Goal: Information Seeking & Learning: Check status

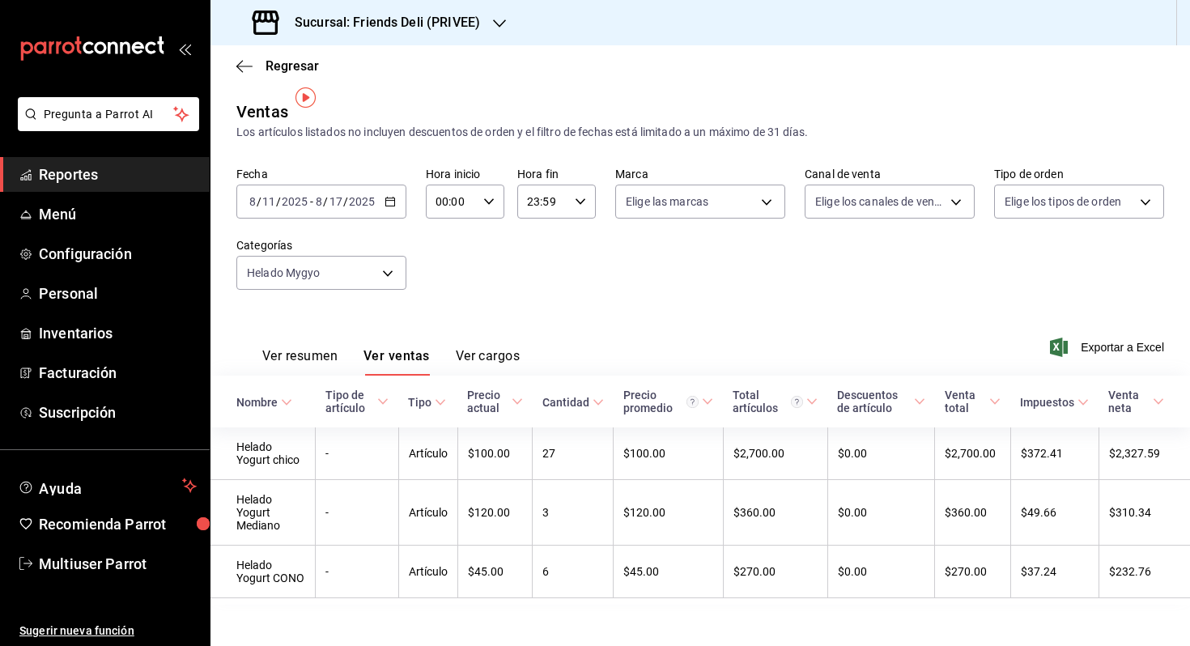
scroll to position [14, 0]
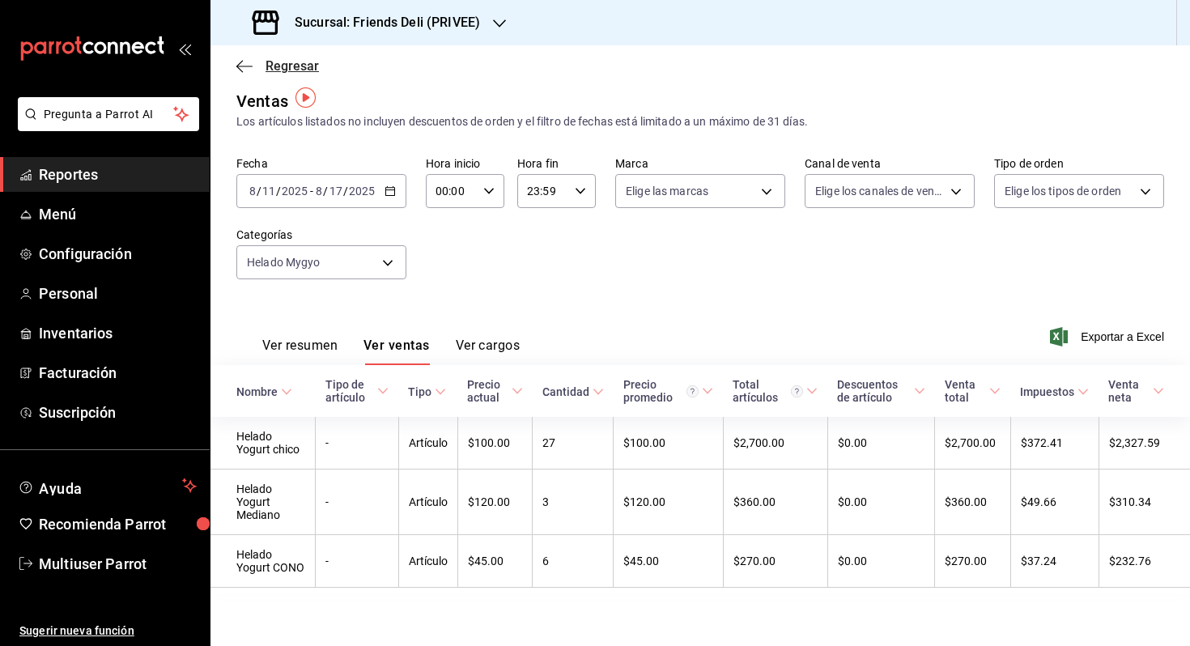
click at [298, 59] on span "Regresar" at bounding box center [292, 65] width 53 height 15
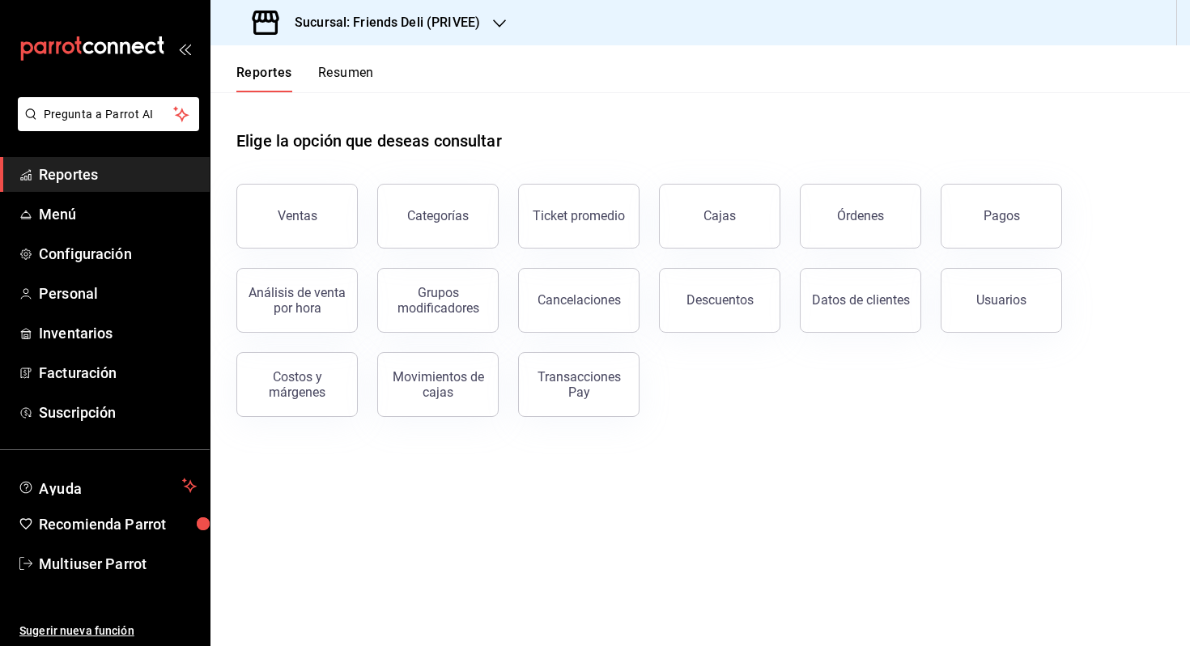
click at [368, 79] on button "Resumen" at bounding box center [346, 79] width 56 height 28
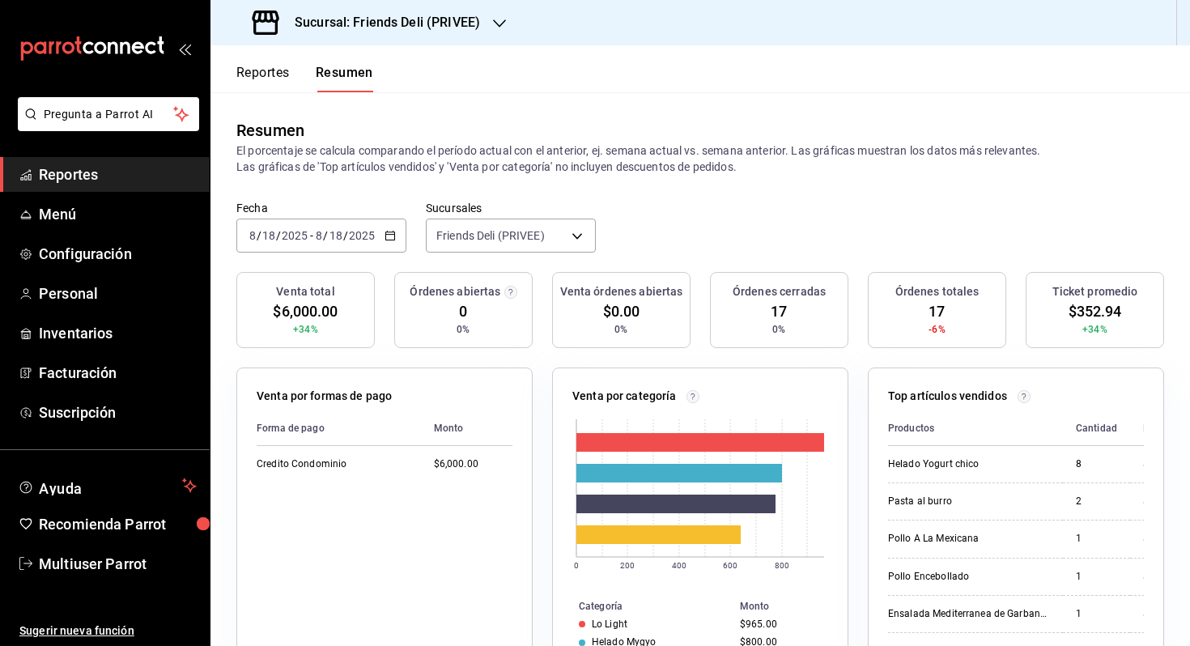
click at [386, 235] on icon "button" at bounding box center [389, 235] width 11 height 11
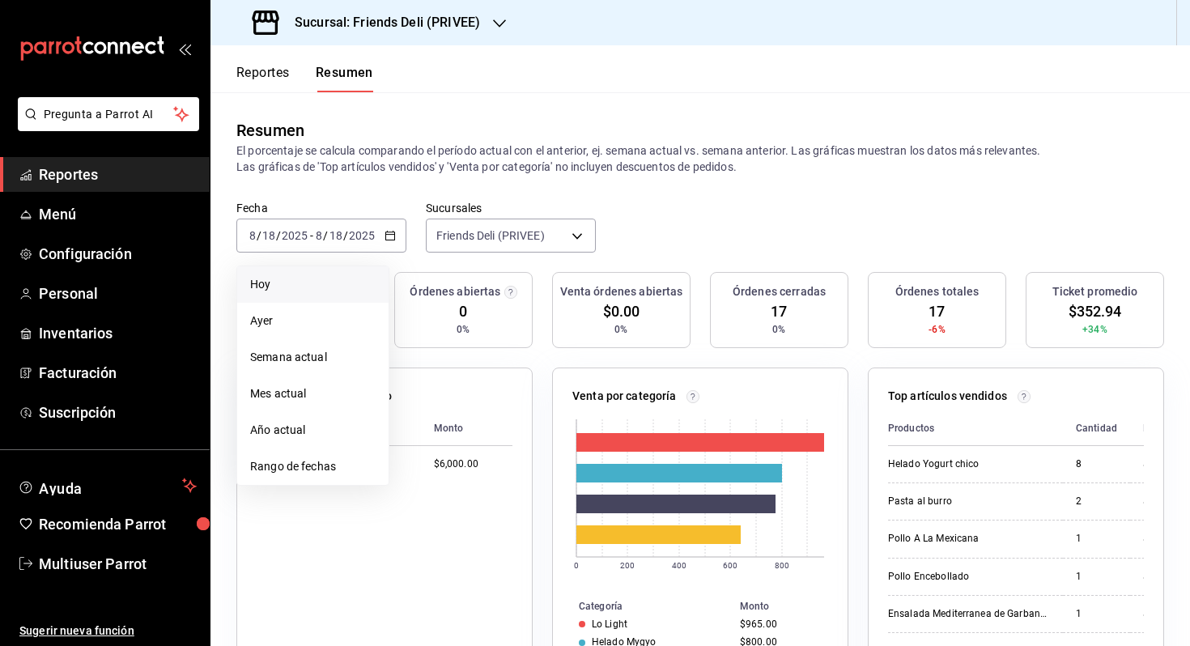
click at [368, 269] on li "Hoy" at bounding box center [312, 284] width 151 height 36
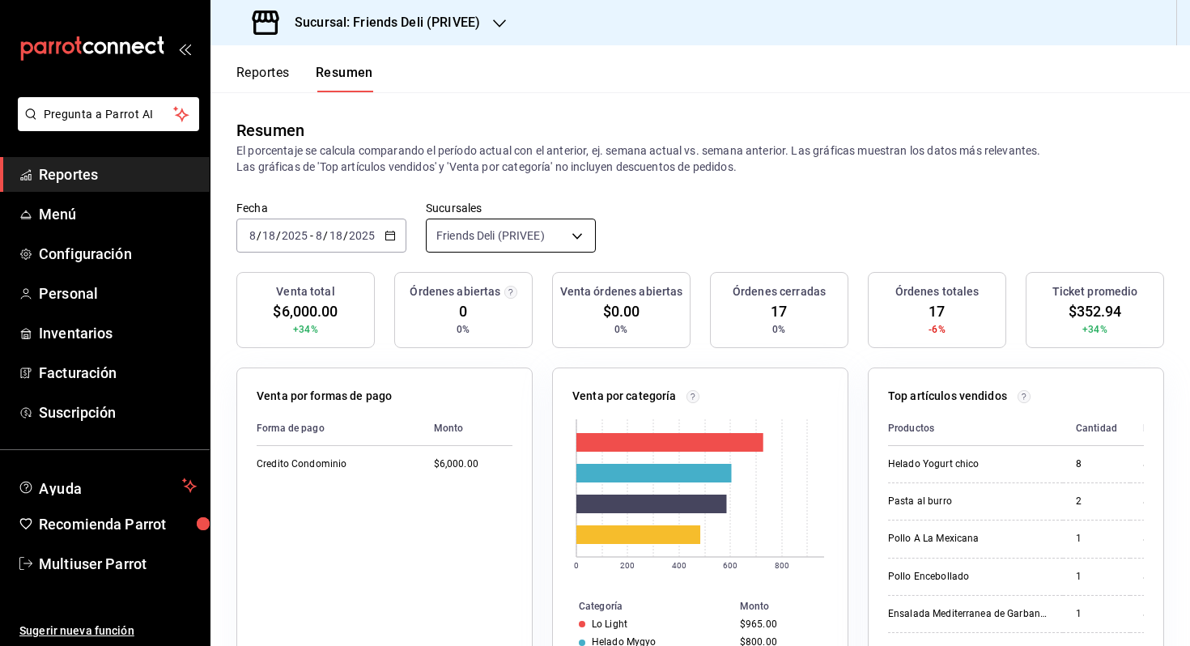
click at [507, 230] on body "Pregunta a Parrot AI Reportes Menú Configuración Personal Inventarios Facturaci…" at bounding box center [595, 323] width 1190 height 646
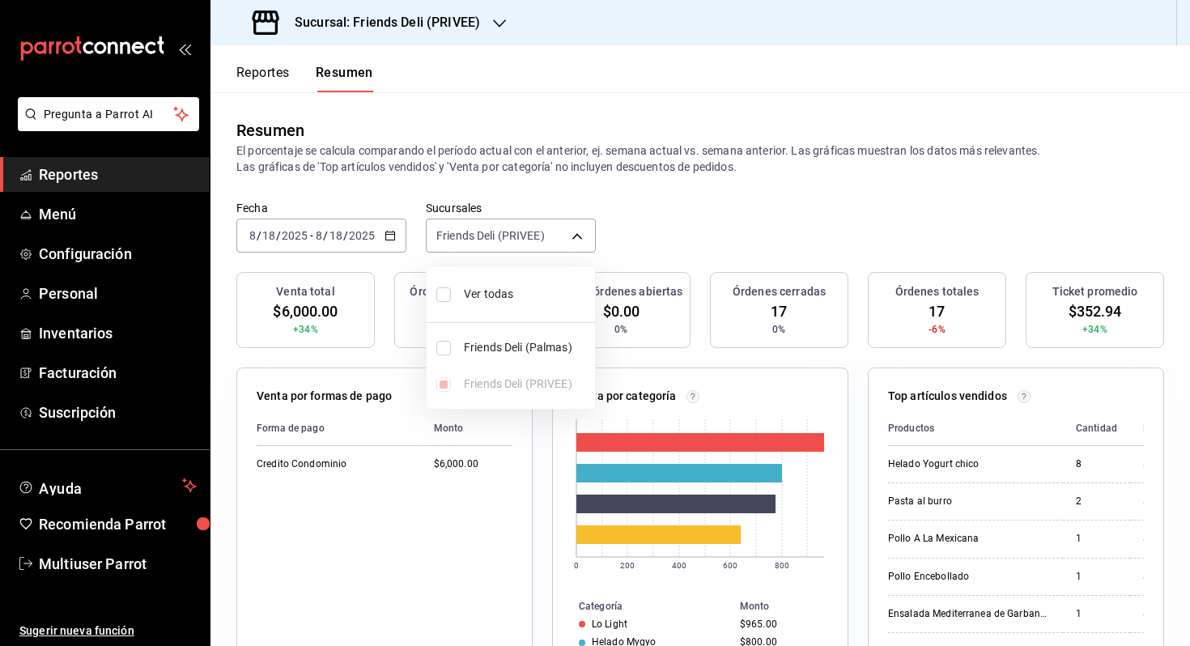
click at [523, 290] on span "Ver todas" at bounding box center [526, 294] width 125 height 17
type input "[object Object],[object Object]"
checkbox input "true"
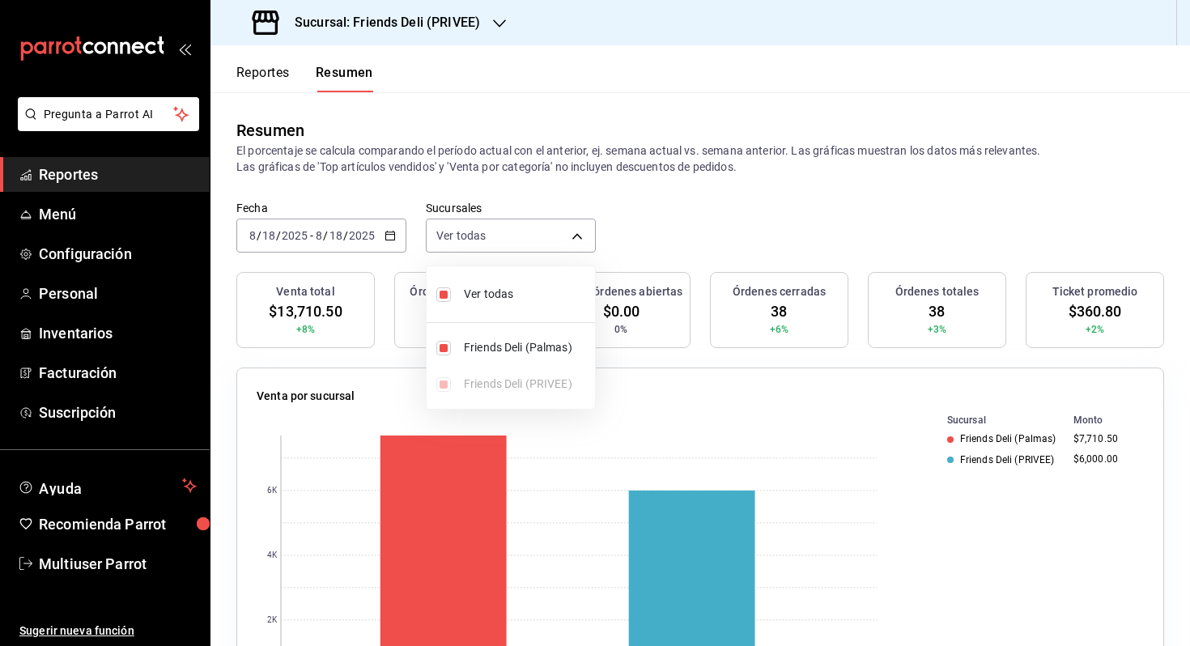
click at [688, 253] on div at bounding box center [595, 323] width 1190 height 646
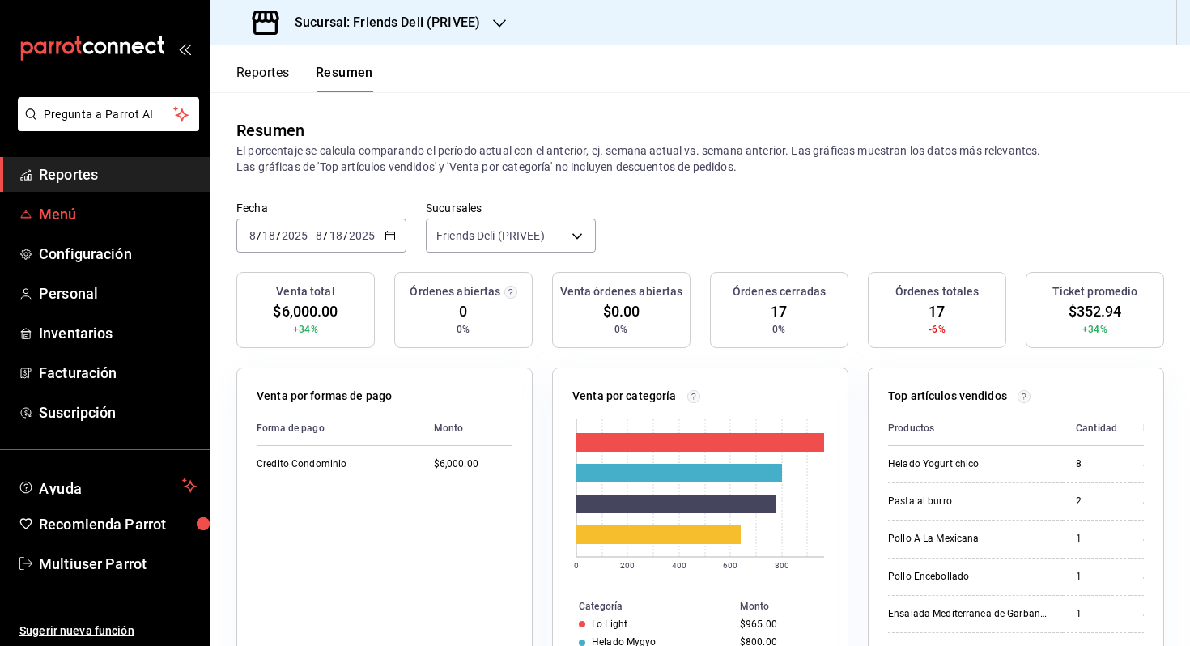
click at [70, 219] on span "Menú" at bounding box center [118, 214] width 158 height 22
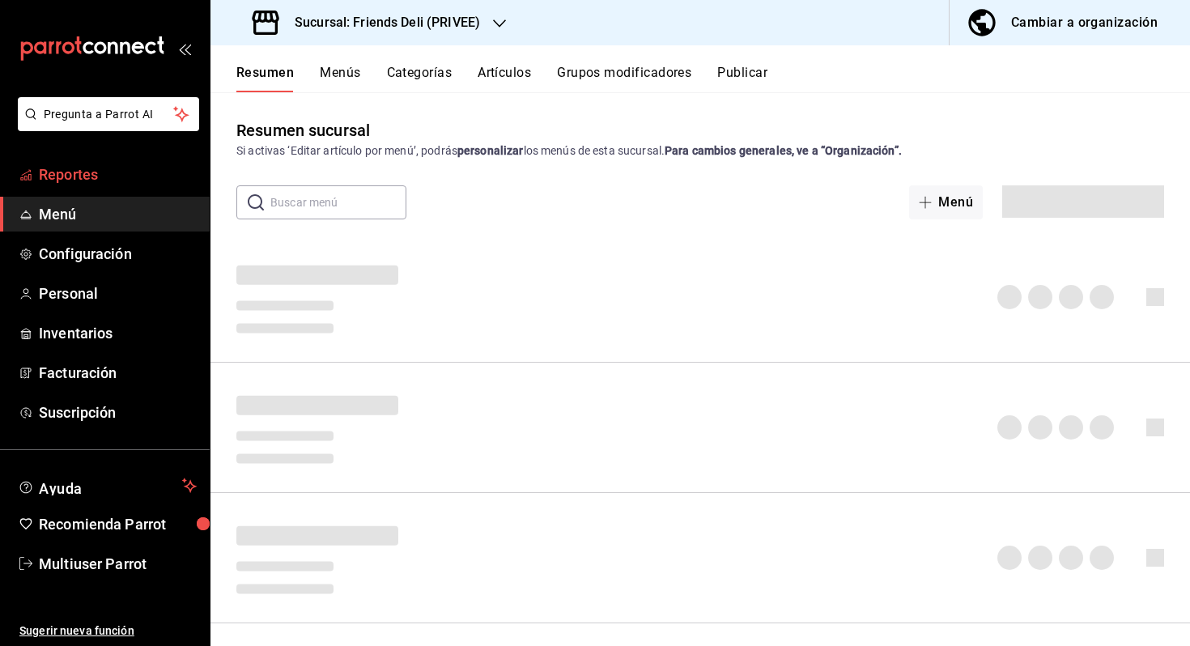
click at [99, 168] on span "Reportes" at bounding box center [118, 175] width 158 height 22
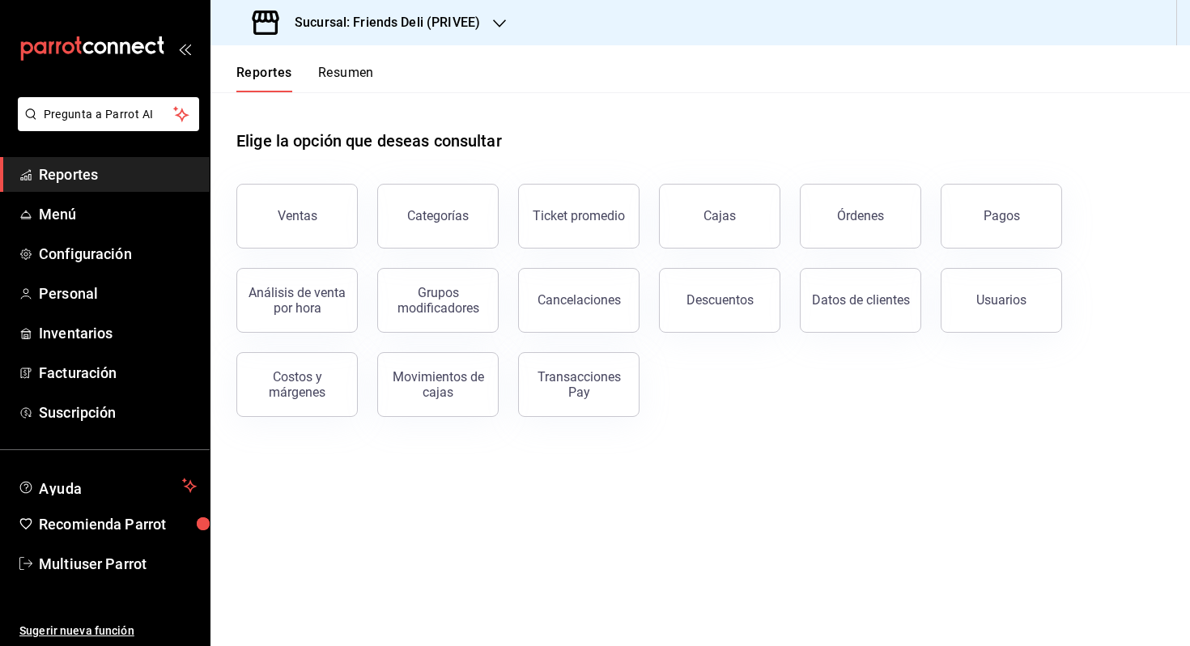
click at [349, 62] on div "Reportes Resumen" at bounding box center [292, 68] width 164 height 47
click at [349, 65] on button "Resumen" at bounding box center [346, 79] width 56 height 28
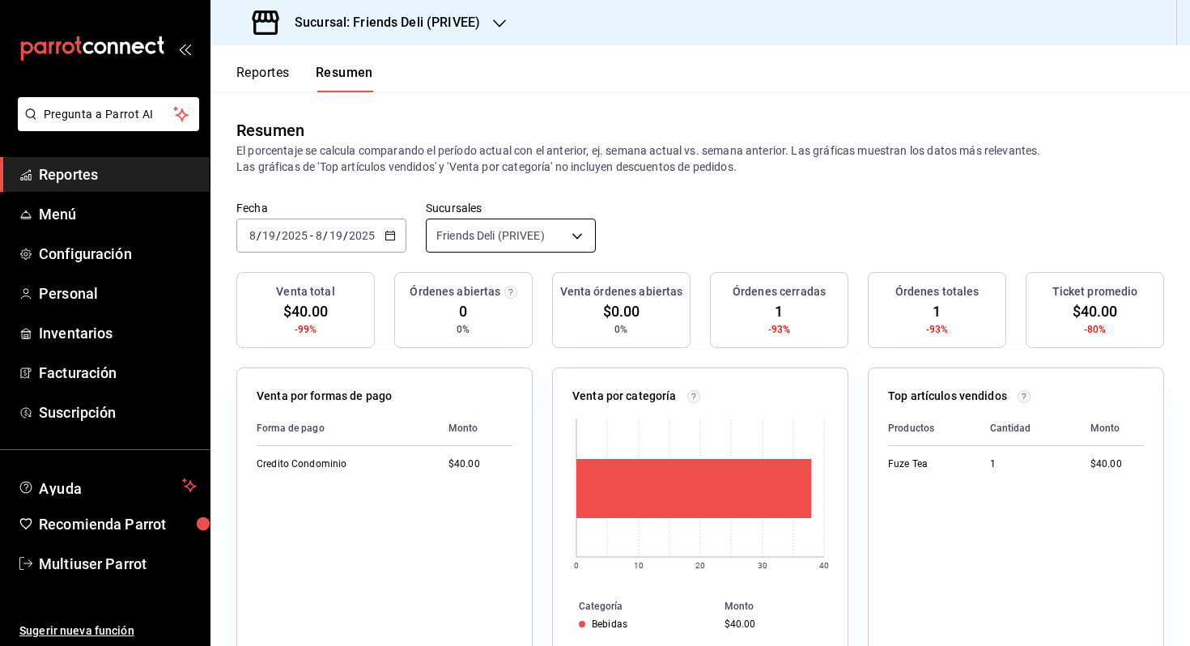
click at [512, 219] on body "Pregunta a Parrot AI Reportes Menú Configuración Personal Inventarios Facturaci…" at bounding box center [595, 323] width 1190 height 646
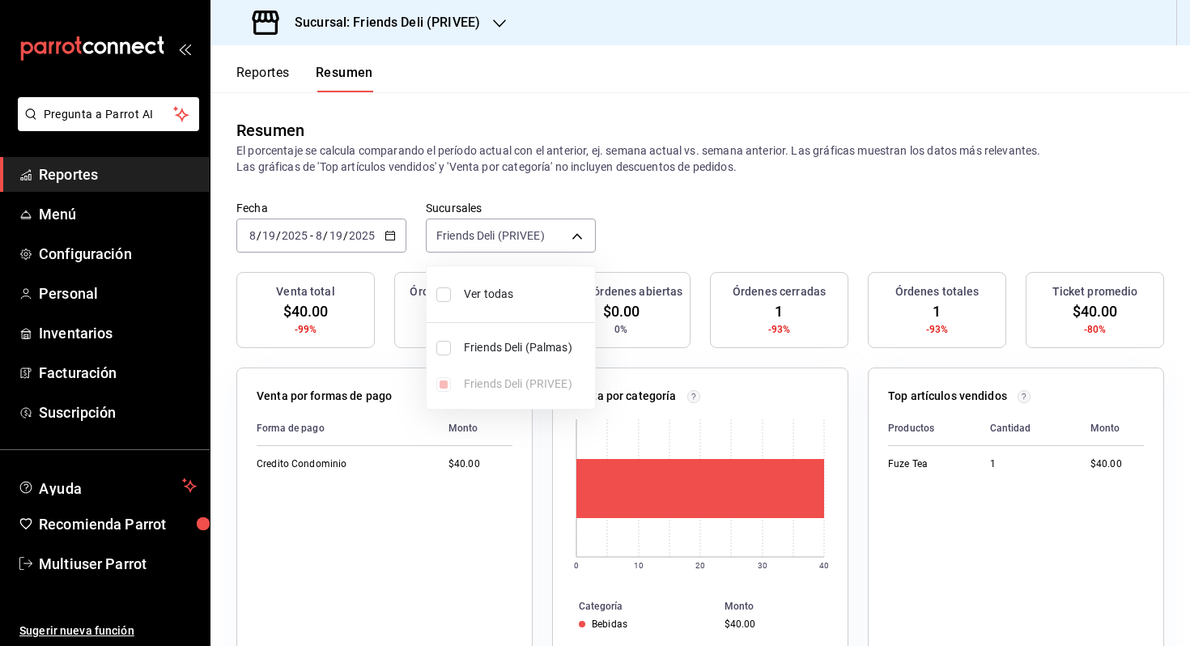
click at [511, 280] on li "Ver todas" at bounding box center [511, 294] width 168 height 43
type input "[object Object],[object Object]"
checkbox input "true"
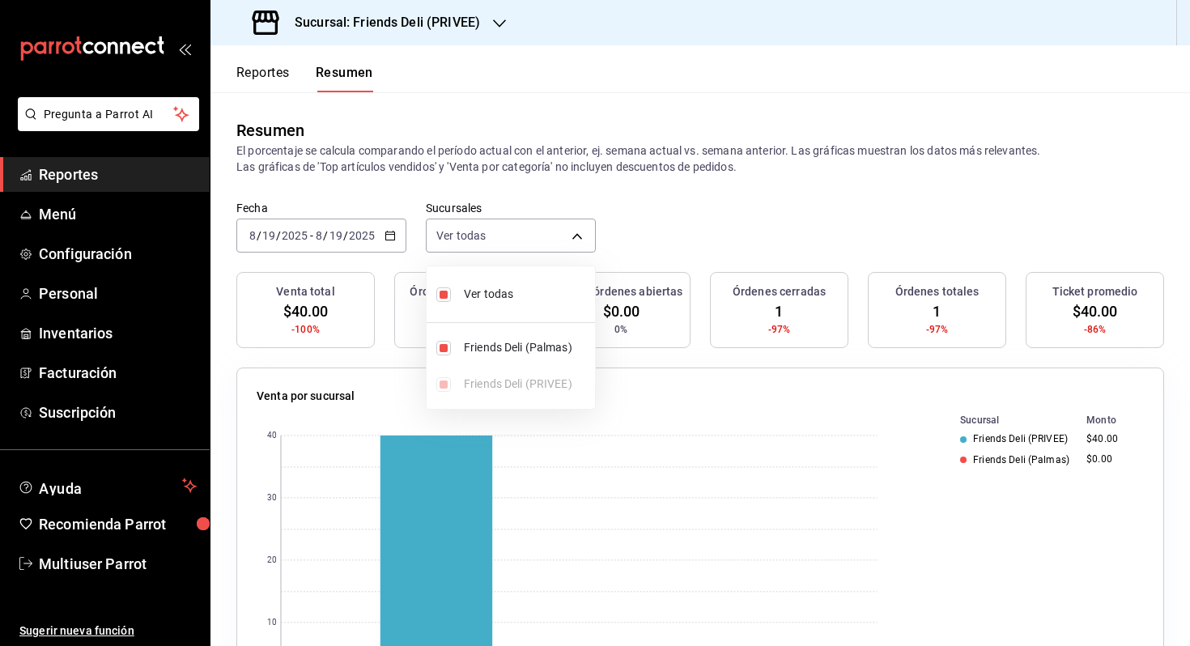
click at [635, 253] on div at bounding box center [595, 323] width 1190 height 646
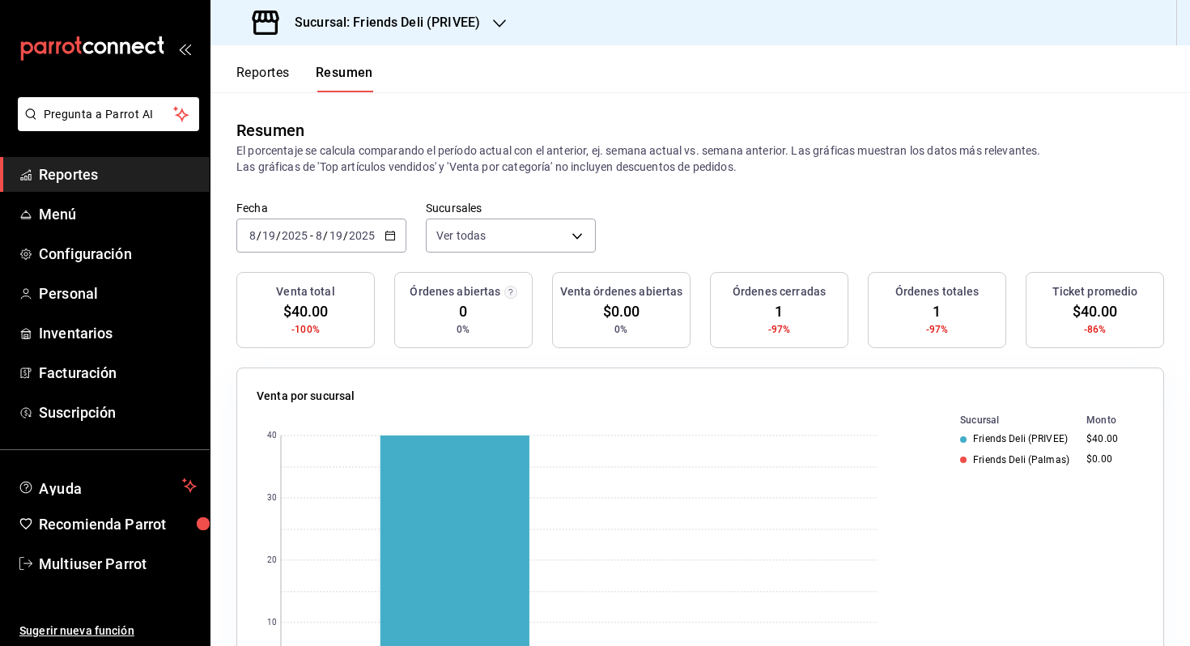
click at [324, 237] on span "/" at bounding box center [325, 235] width 5 height 13
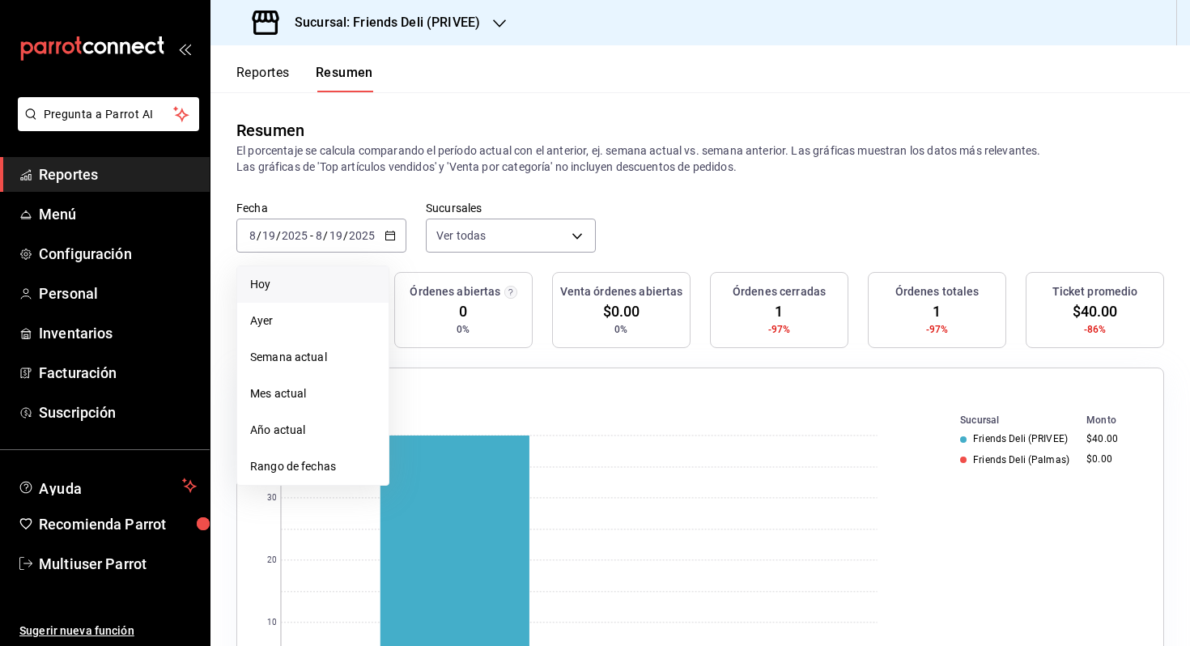
click at [320, 283] on span "Hoy" at bounding box center [312, 284] width 125 height 17
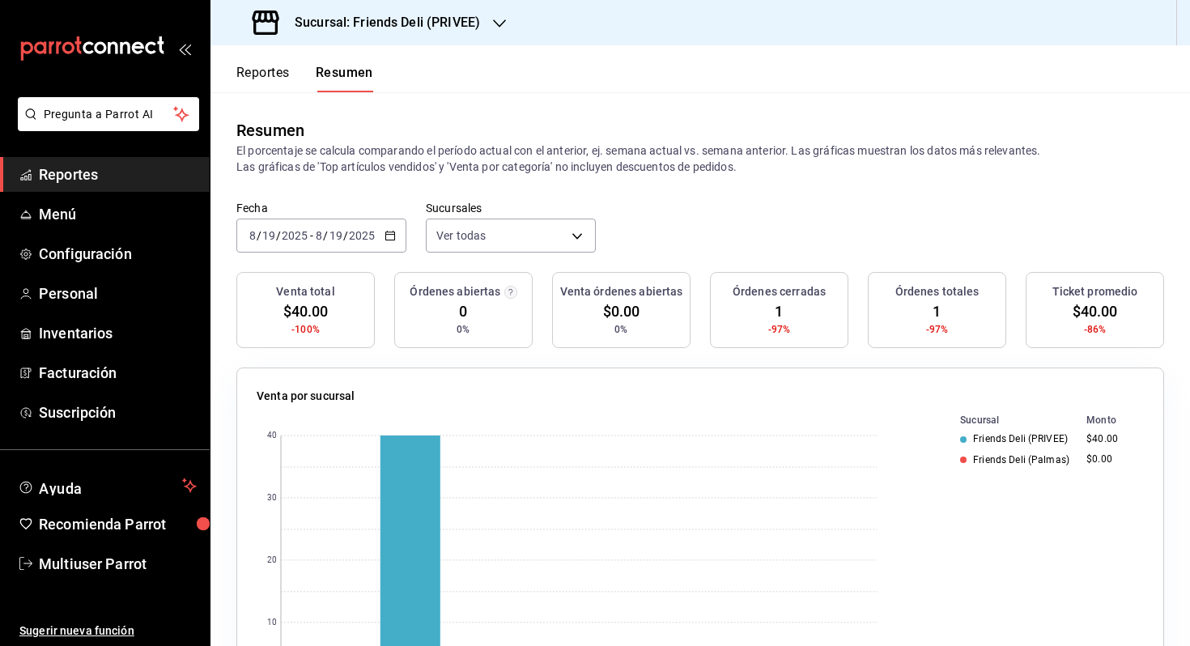
click at [648, 192] on div "Resumen El porcentaje se calcula comparando el período actual con el anterior, …" at bounding box center [699, 146] width 979 height 108
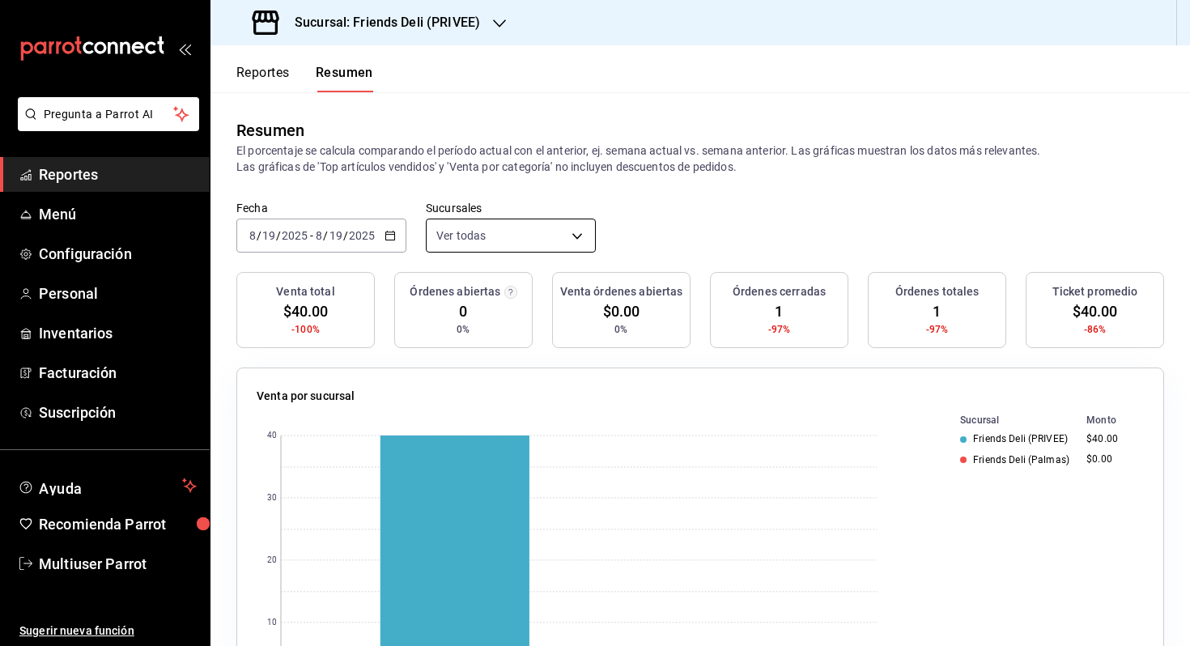
click at [452, 227] on body "Pregunta a Parrot AI Reportes Menú Configuración Personal Inventarios Facturaci…" at bounding box center [595, 323] width 1190 height 646
click at [520, 316] on div "Ver todas Friends Deli (Palmas) Friends Deli (PRIVEE)" at bounding box center [511, 338] width 168 height 130
click at [527, 300] on span "Ver todas" at bounding box center [526, 294] width 125 height 17
type input "[object Object]"
checkbox input "false"
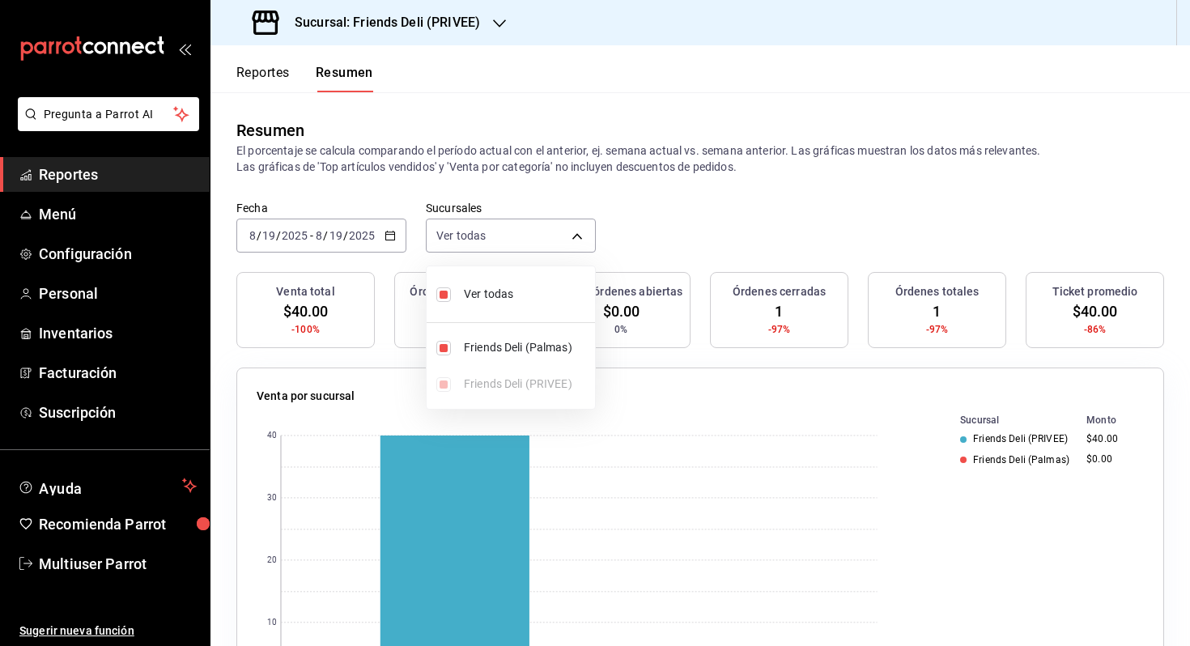
checkbox input "false"
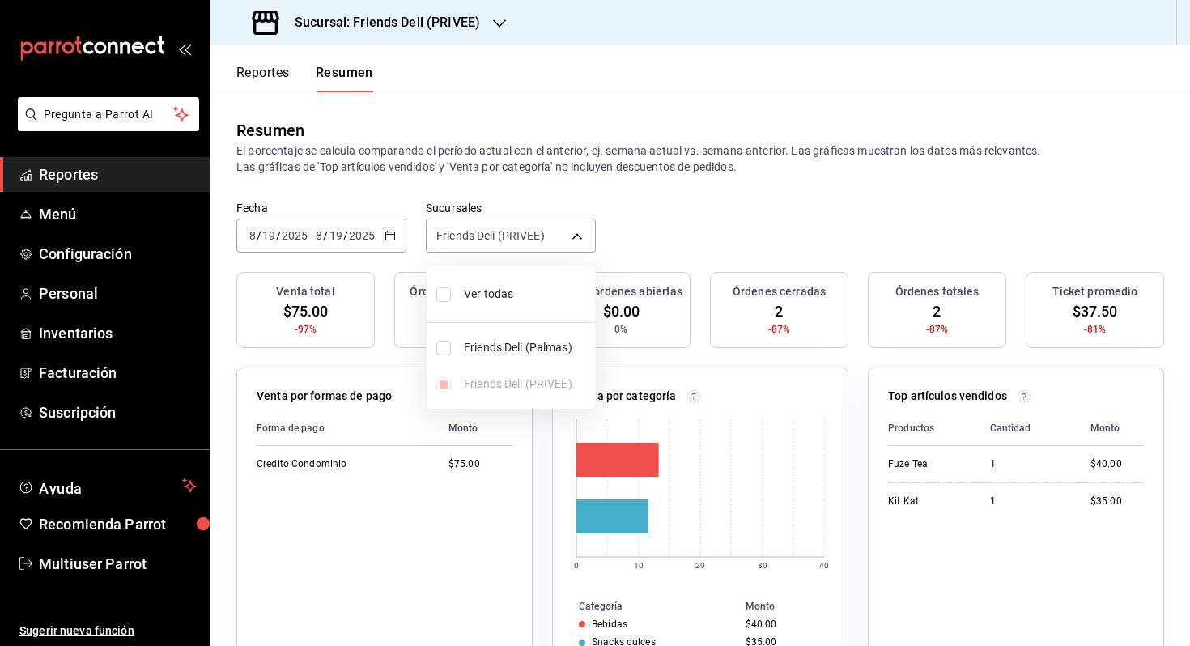
click at [527, 300] on span "Ver todas" at bounding box center [526, 294] width 125 height 17
type input "[object Object],[object Object]"
checkbox input "true"
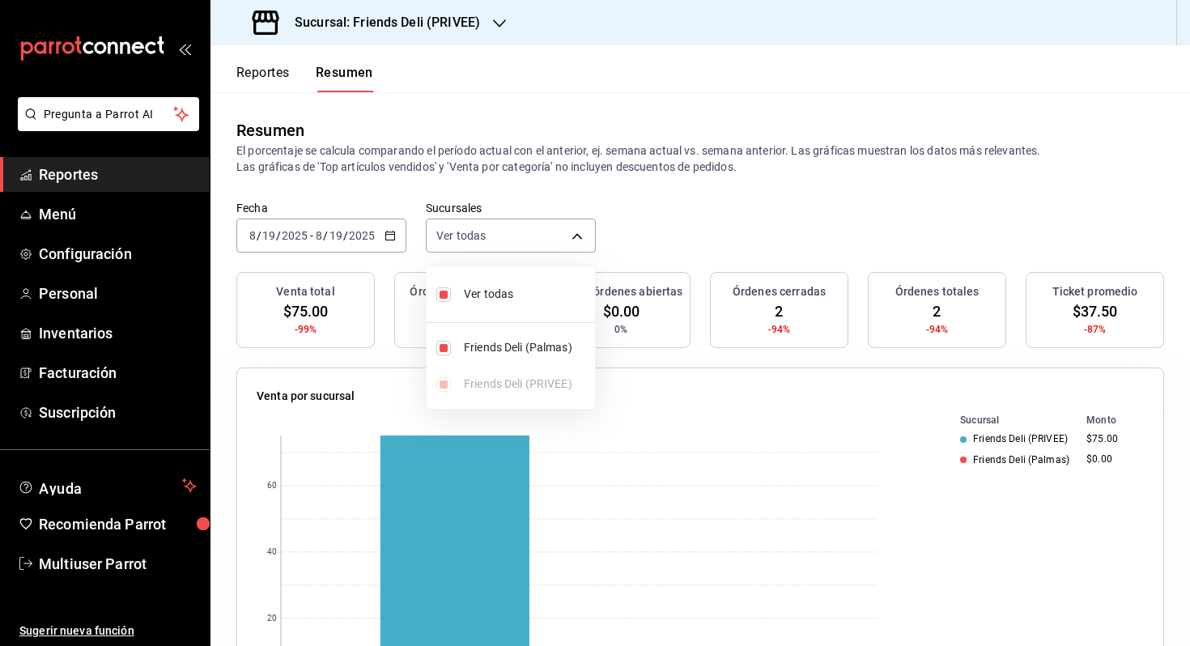
click at [668, 271] on div at bounding box center [595, 323] width 1190 height 646
